Goal: Register for event/course

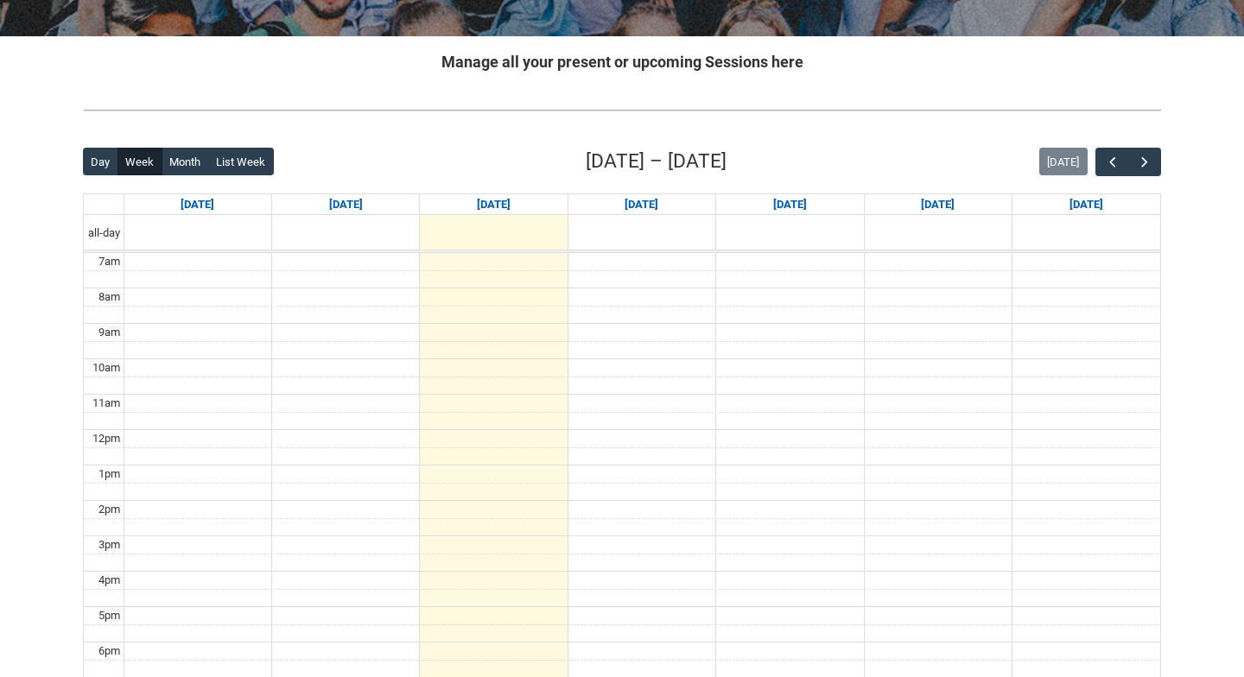
scroll to position [244, 0]
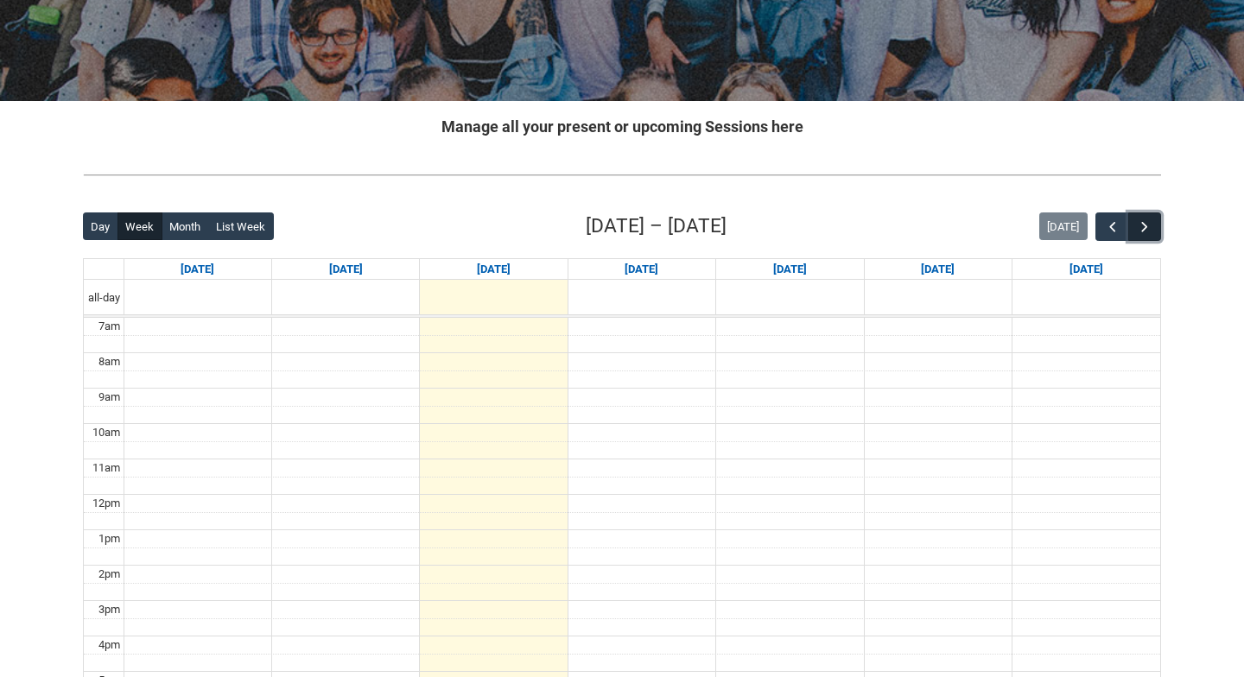
click at [1142, 225] on span "button" at bounding box center [1144, 227] width 17 height 17
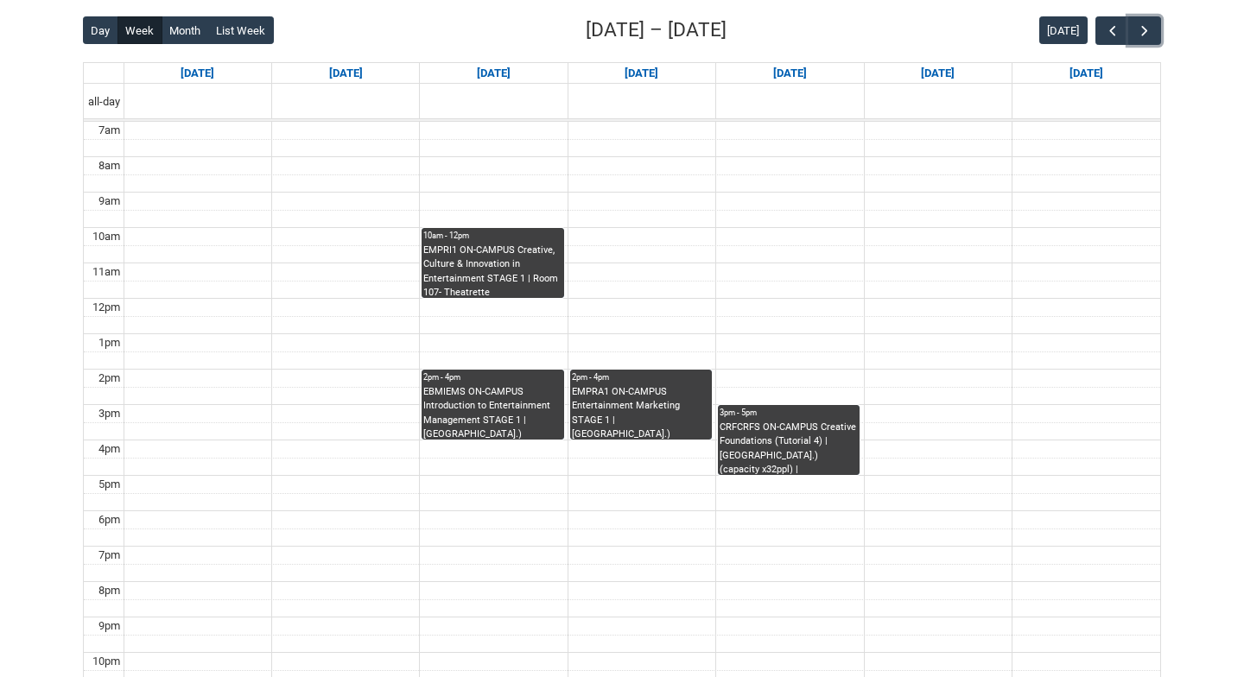
scroll to position [443, 0]
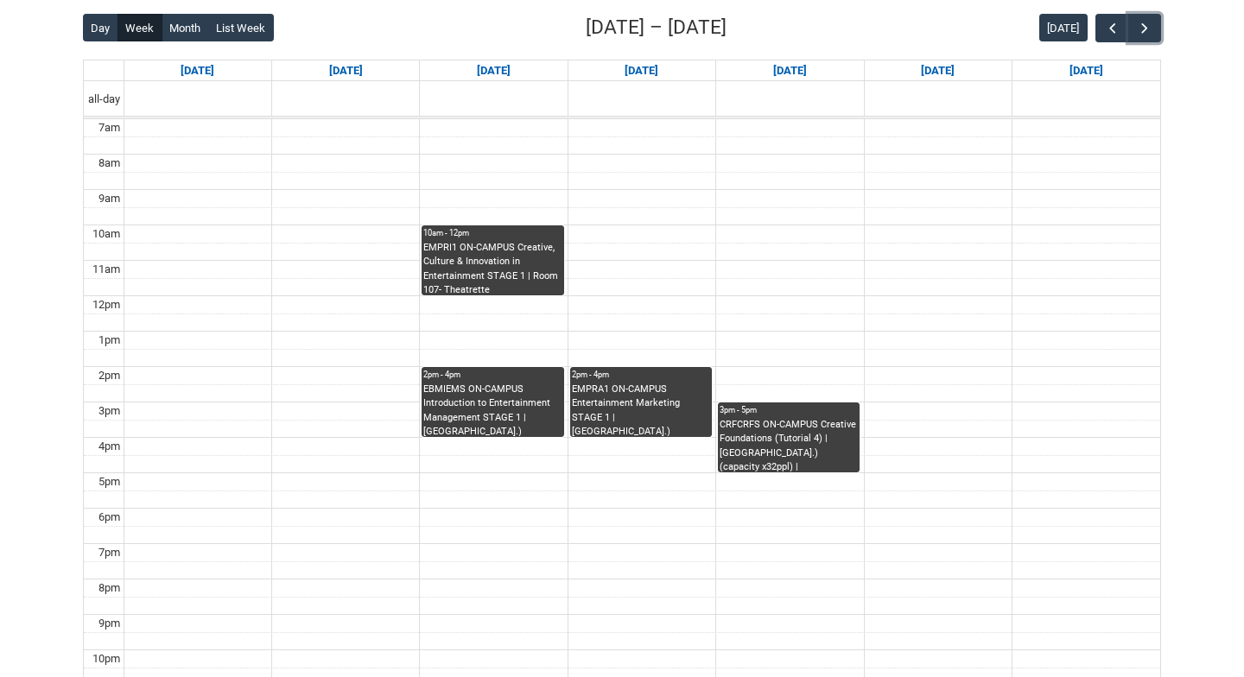
click at [524, 427] on div "EBMIEMS ON-CAMPUS Introduction to Entertainment Management STAGE 1 | [GEOGRAPHI…" at bounding box center [492, 410] width 138 height 54
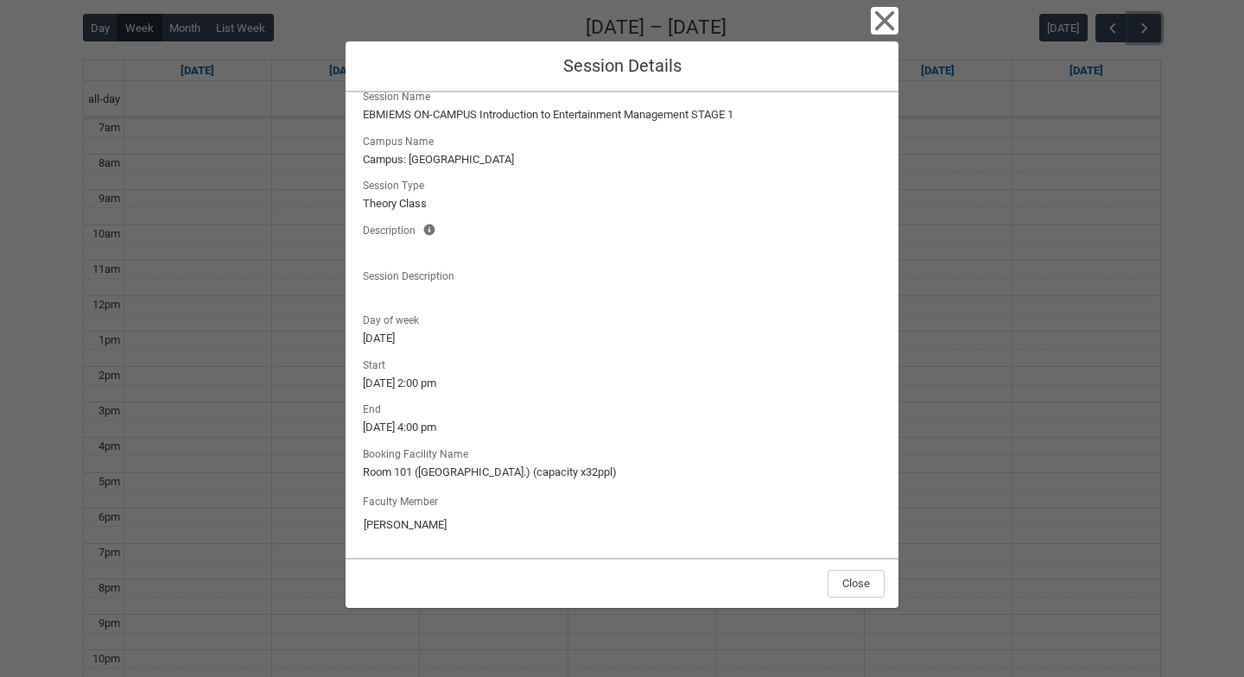
scroll to position [0, 0]
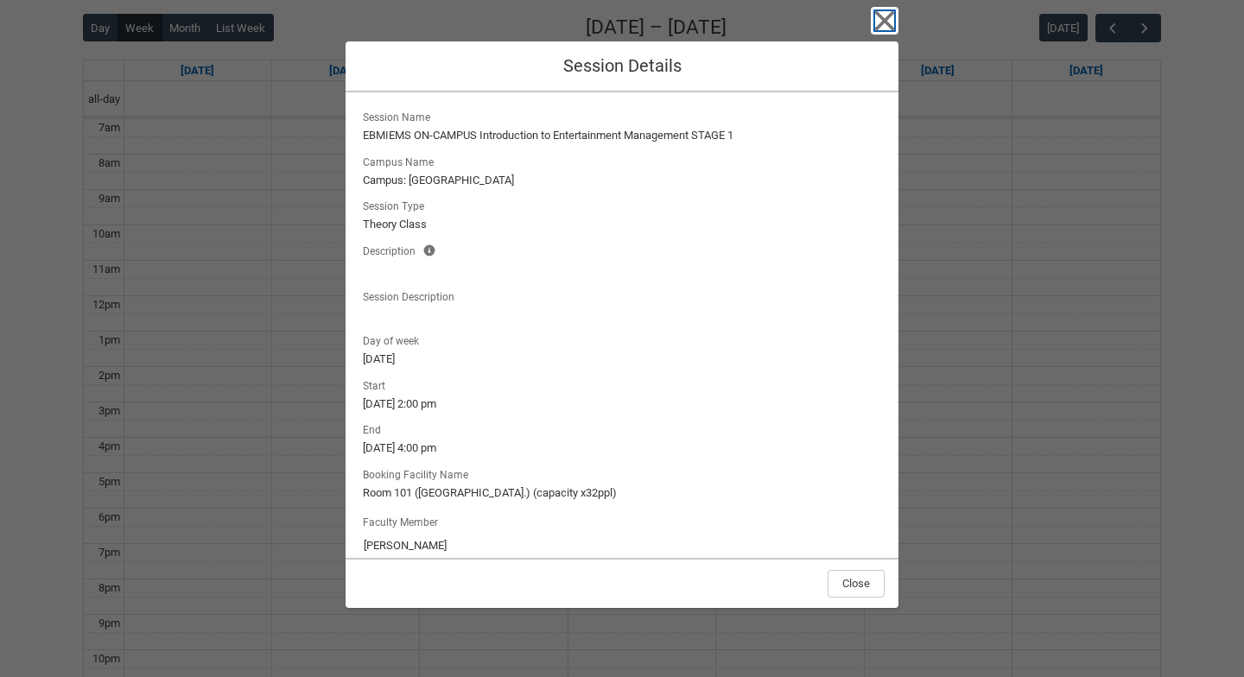
click at [885, 27] on icon "button" at bounding box center [885, 21] width 28 height 28
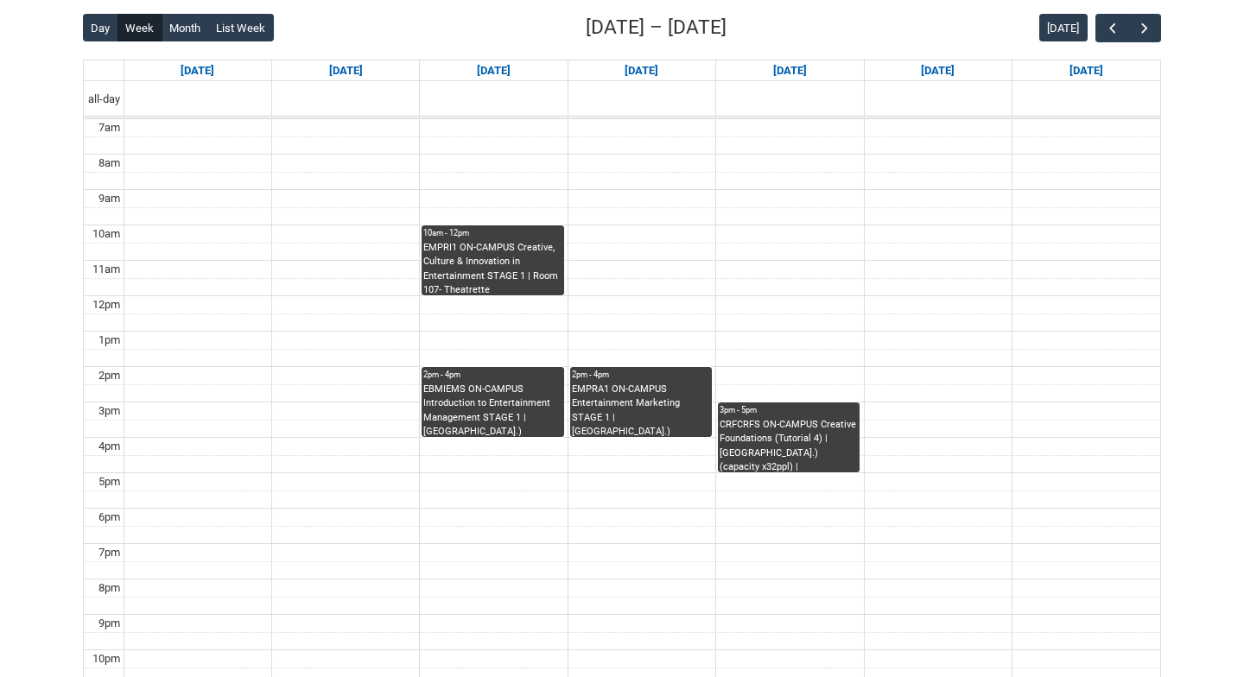
click at [692, 423] on div "EMPRA1 ON-CAMPUS Entertainment Marketing STAGE 1 | [GEOGRAPHIC_DATA].) (capacit…" at bounding box center [641, 410] width 138 height 54
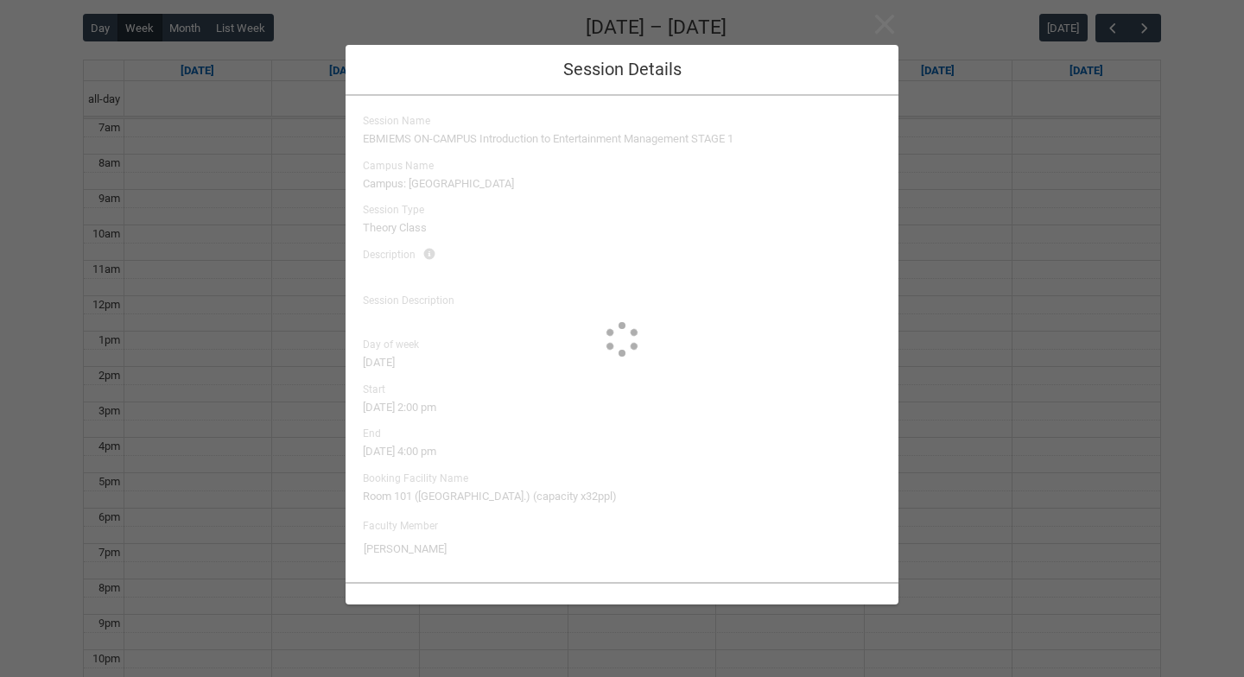
type input "[PERSON_NAME]"
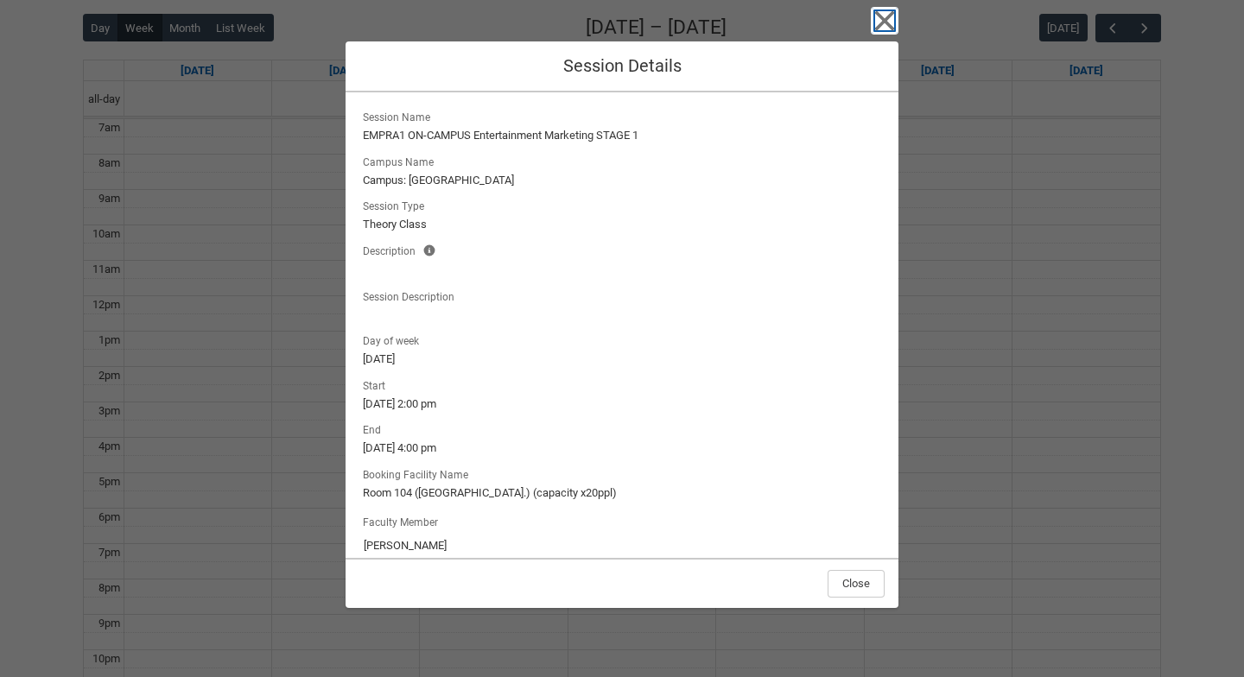
click at [888, 22] on icon "button" at bounding box center [885, 21] width 20 height 20
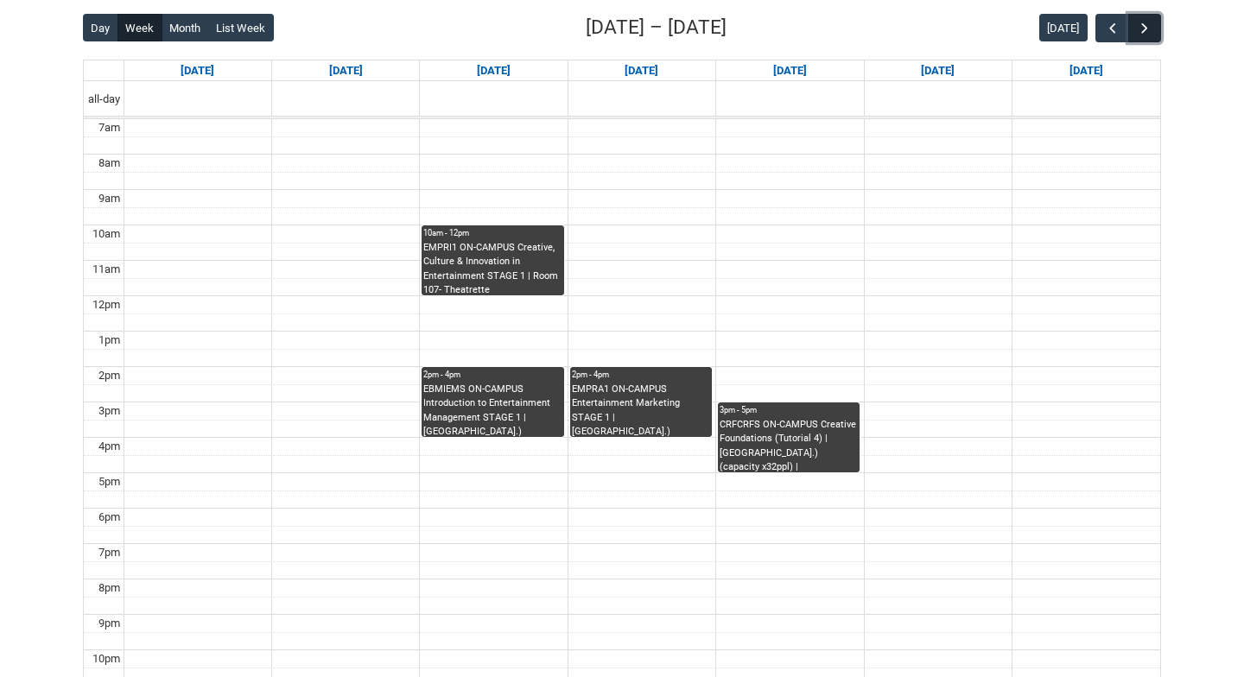
click at [1159, 33] on button "button" at bounding box center [1144, 28] width 33 height 29
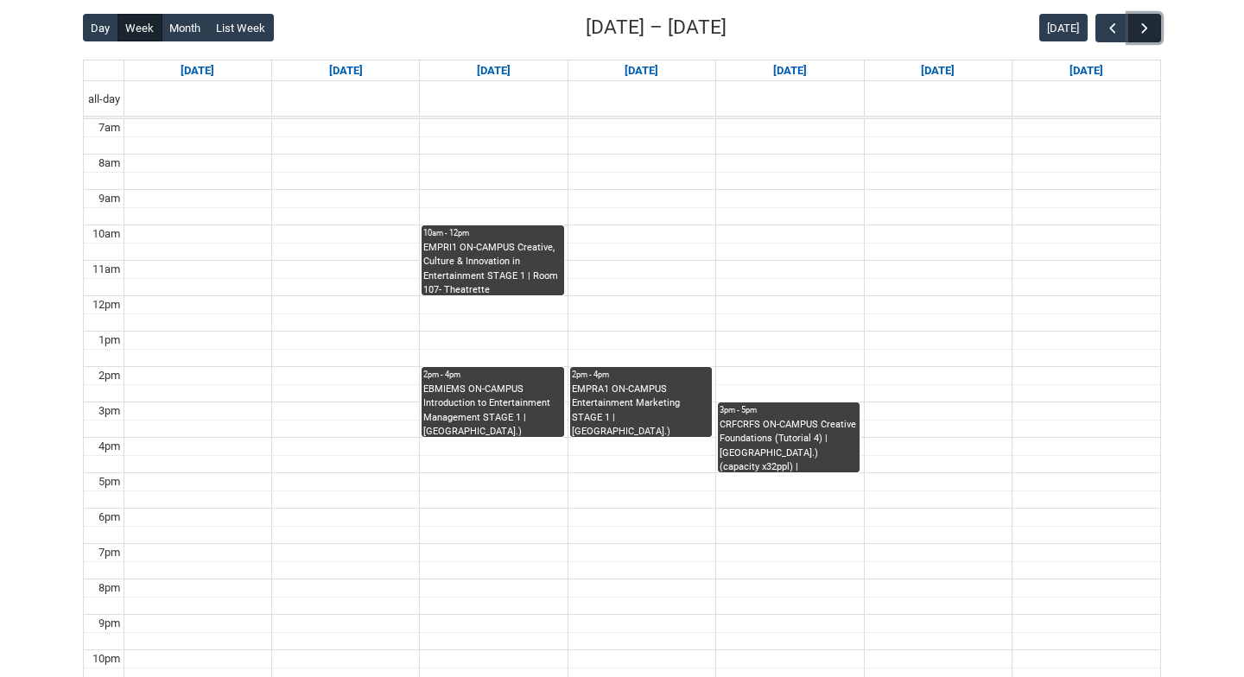
click at [1159, 33] on button "button" at bounding box center [1144, 28] width 33 height 29
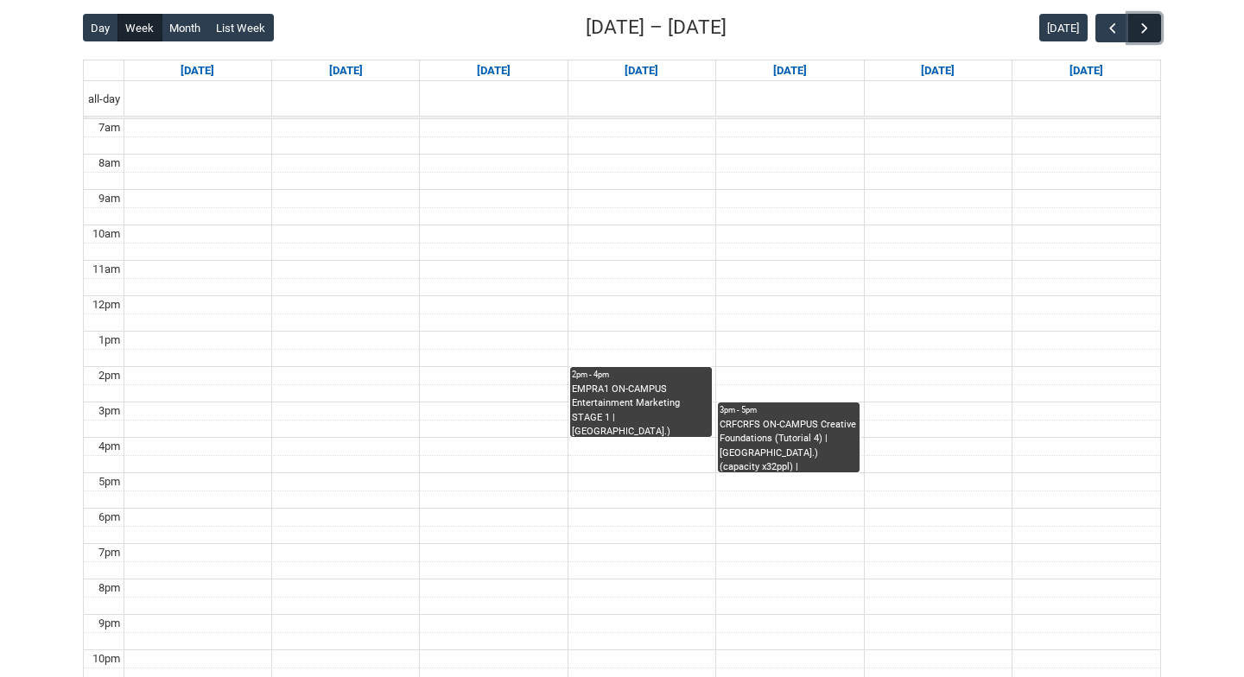
click at [1159, 33] on button "button" at bounding box center [1144, 28] width 33 height 29
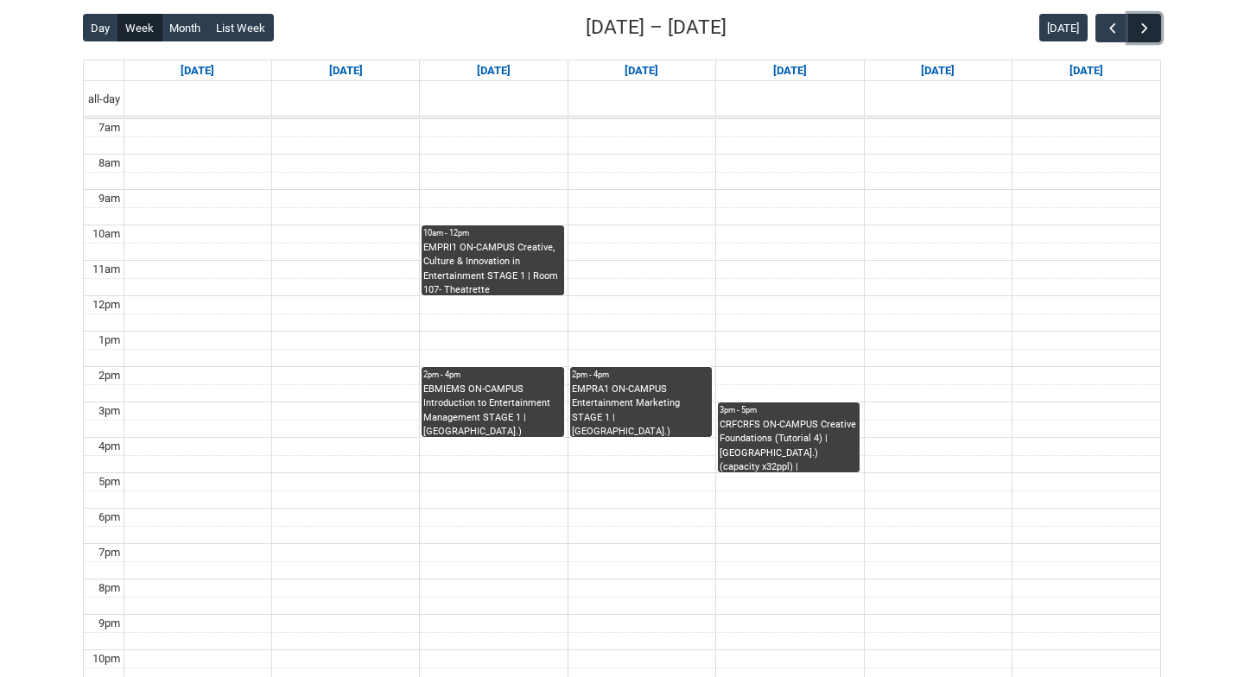
click at [1159, 33] on button "button" at bounding box center [1144, 28] width 33 height 29
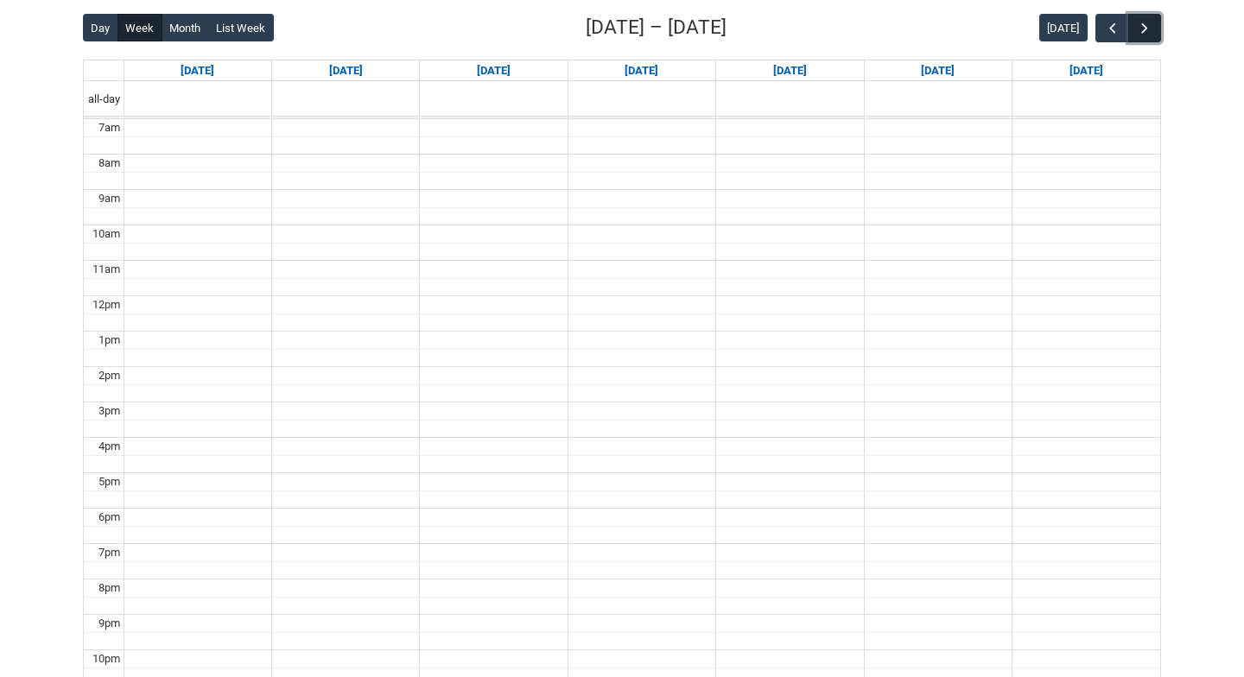
click at [1159, 33] on button "button" at bounding box center [1144, 28] width 33 height 29
click at [1112, 29] on span "button" at bounding box center [1112, 28] width 17 height 17
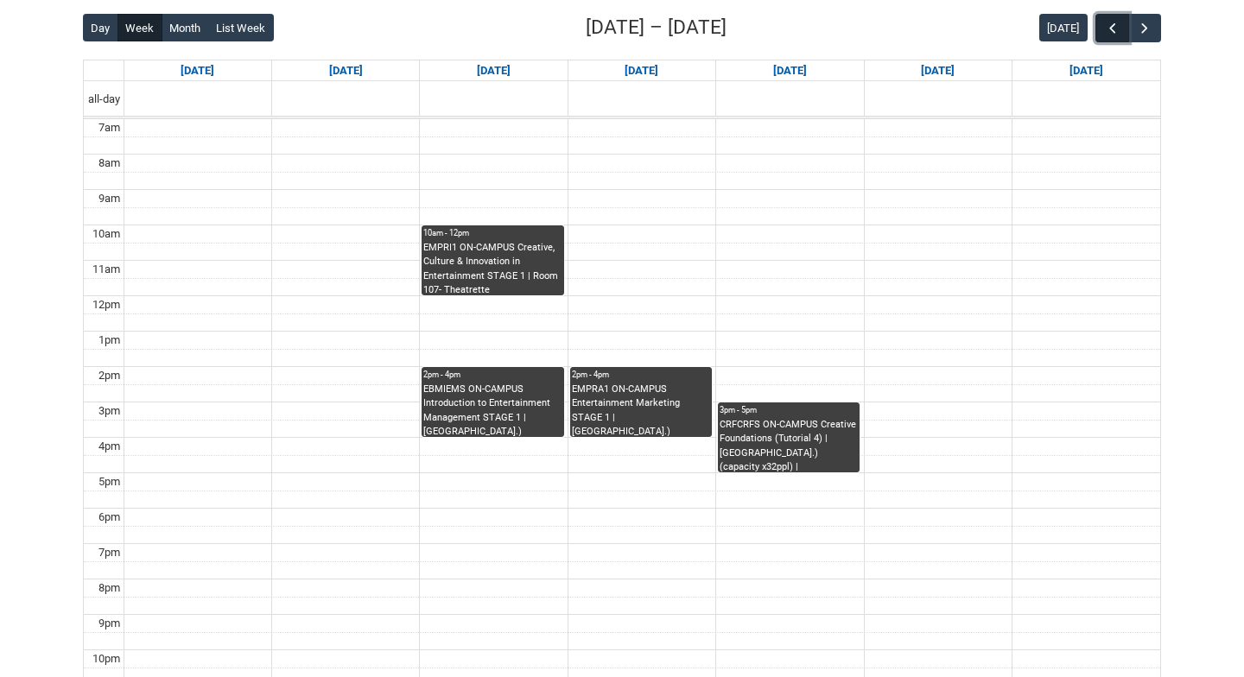
click at [1112, 31] on span "button" at bounding box center [1112, 28] width 17 height 17
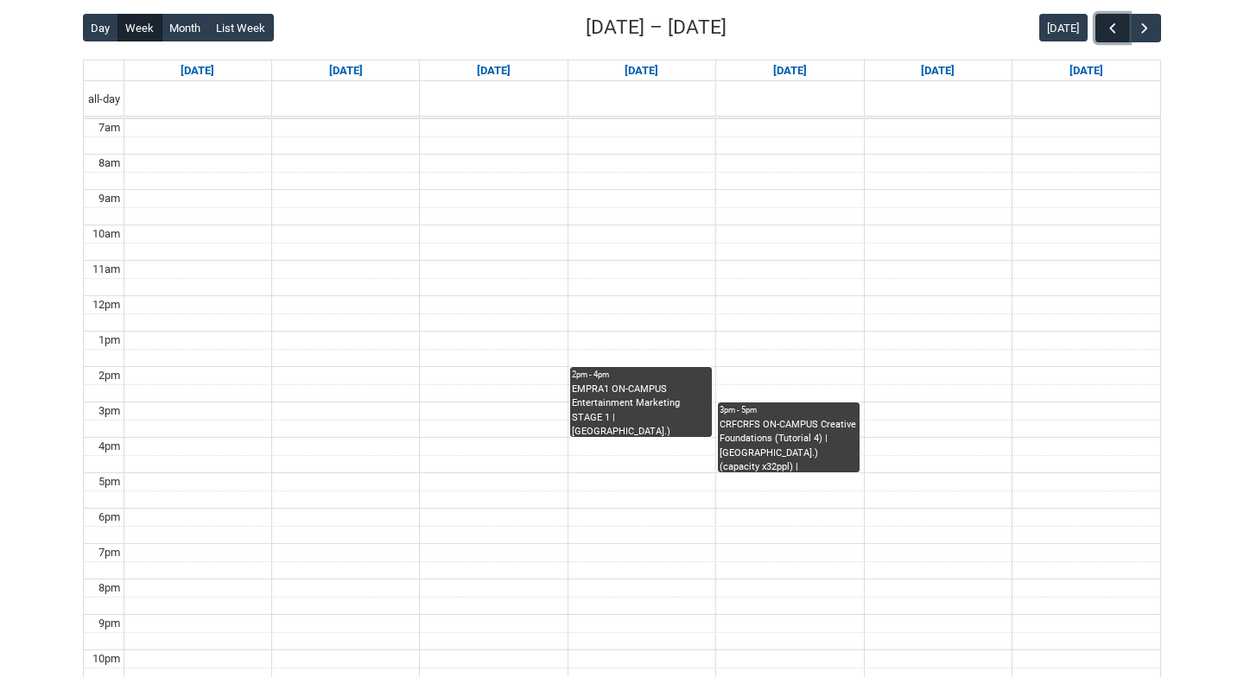
click at [1112, 31] on span "button" at bounding box center [1112, 28] width 17 height 17
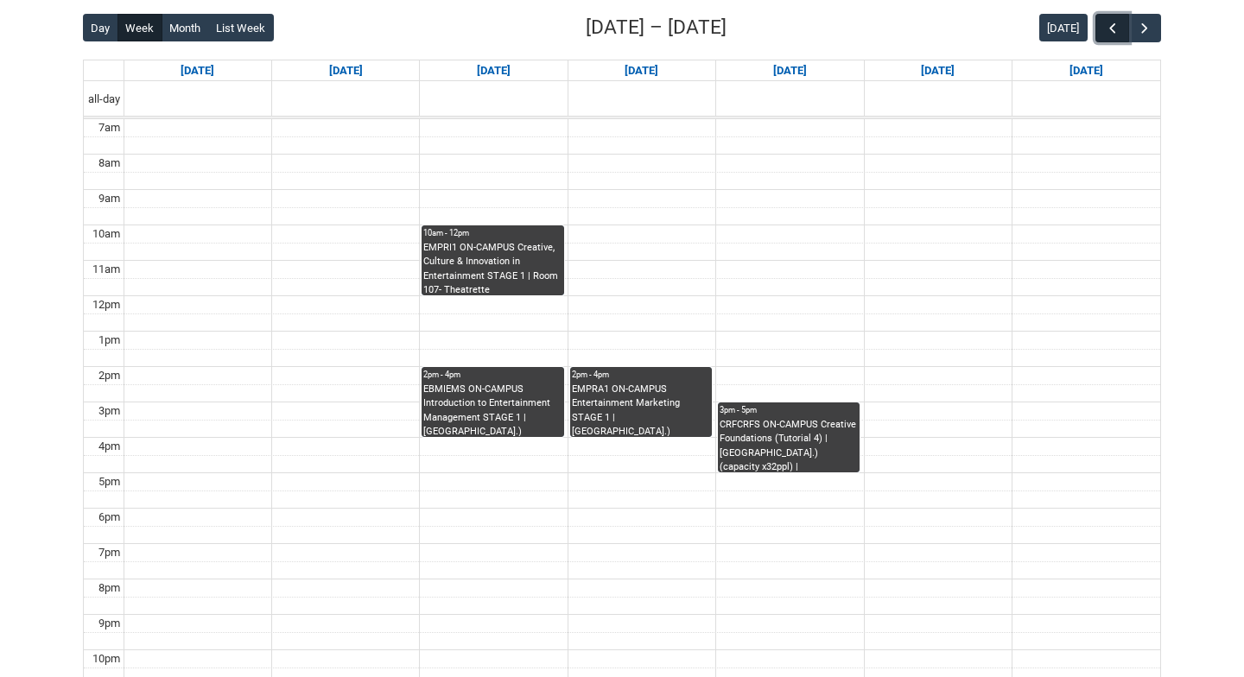
click at [1112, 31] on span "button" at bounding box center [1112, 28] width 17 height 17
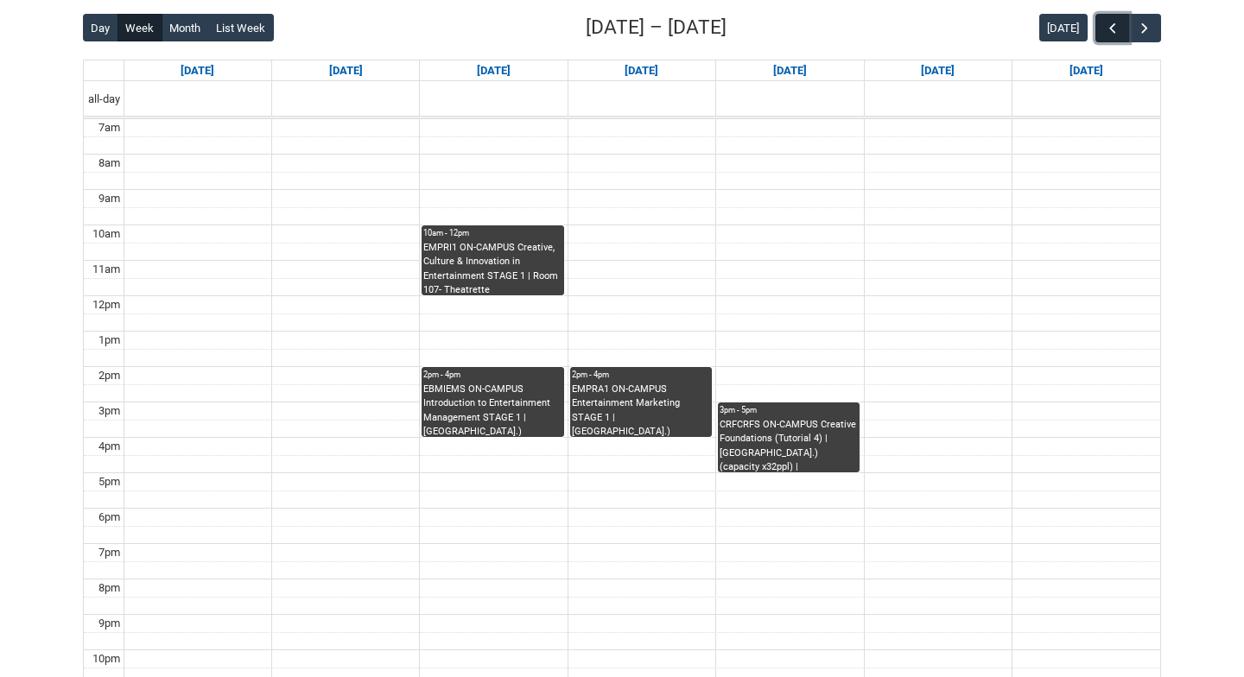
click at [1112, 31] on span "button" at bounding box center [1112, 28] width 17 height 17
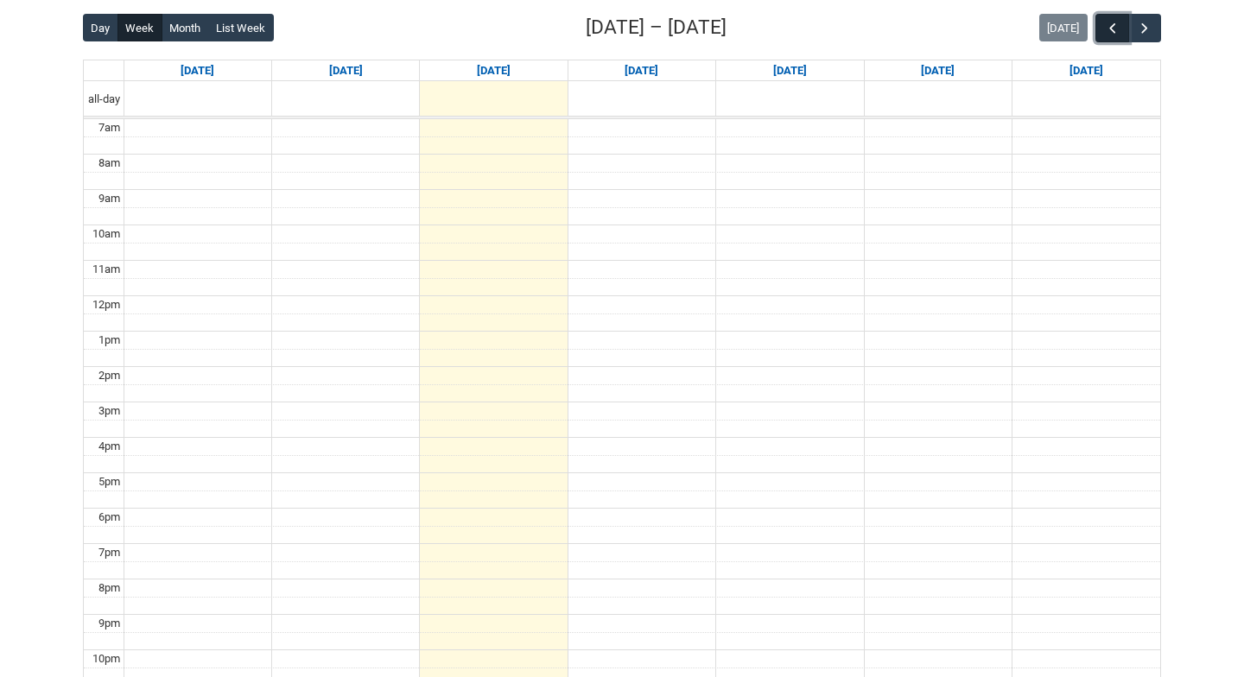
click at [1112, 31] on span "button" at bounding box center [1112, 28] width 17 height 17
